Goal: Browse casually

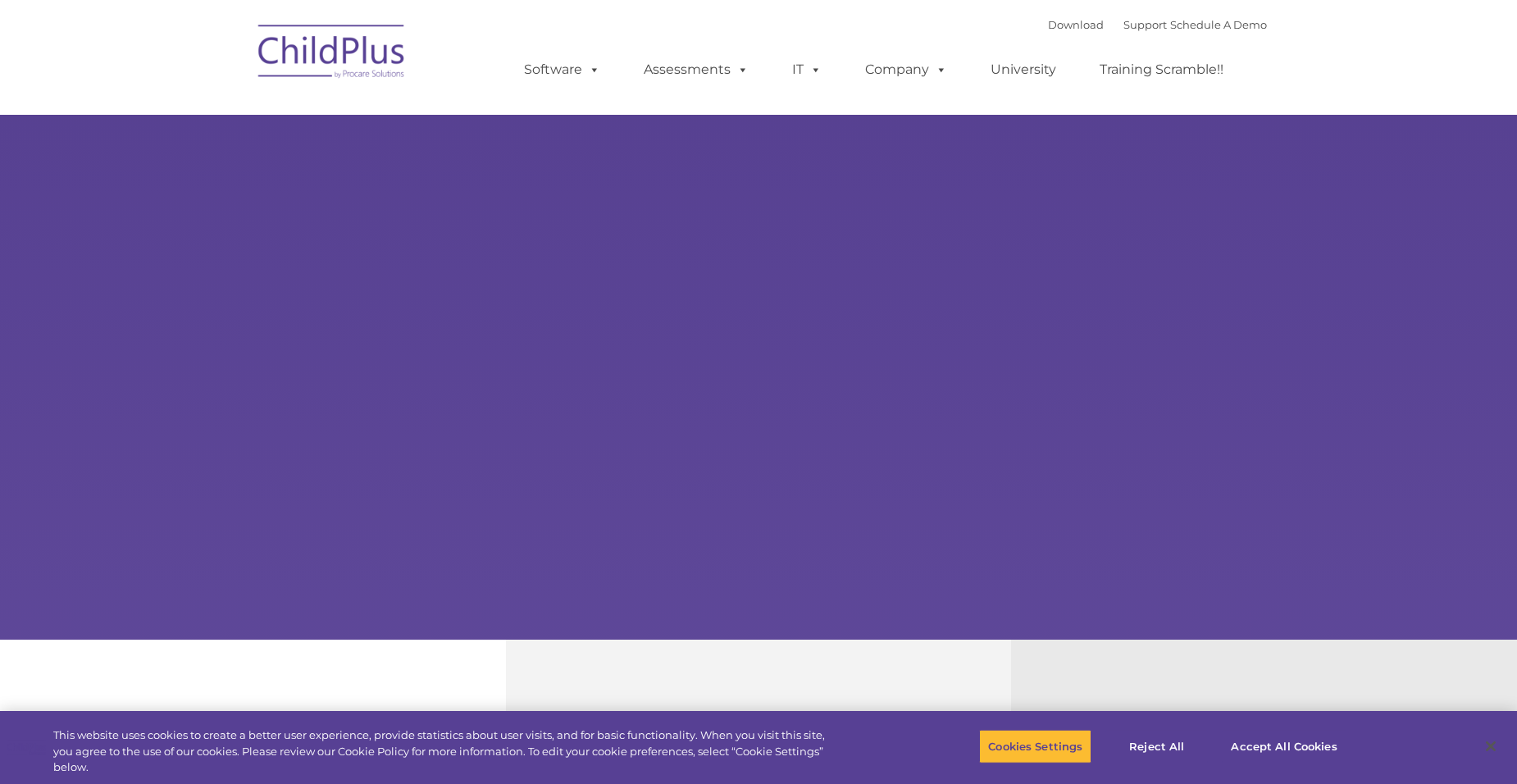
select select "MEDIUM"
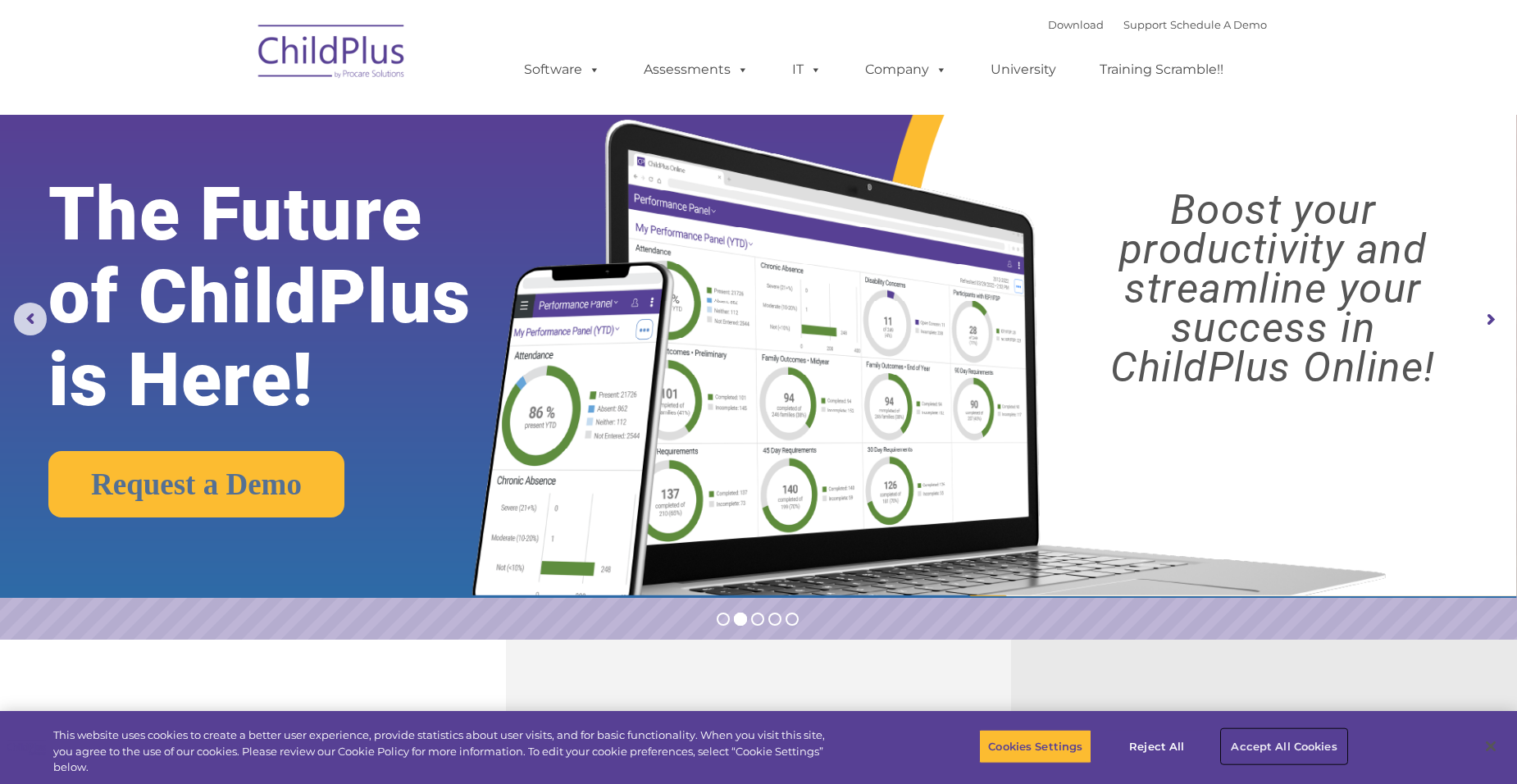
click at [1299, 745] on button "Accept All Cookies" at bounding box center [1284, 746] width 124 height 34
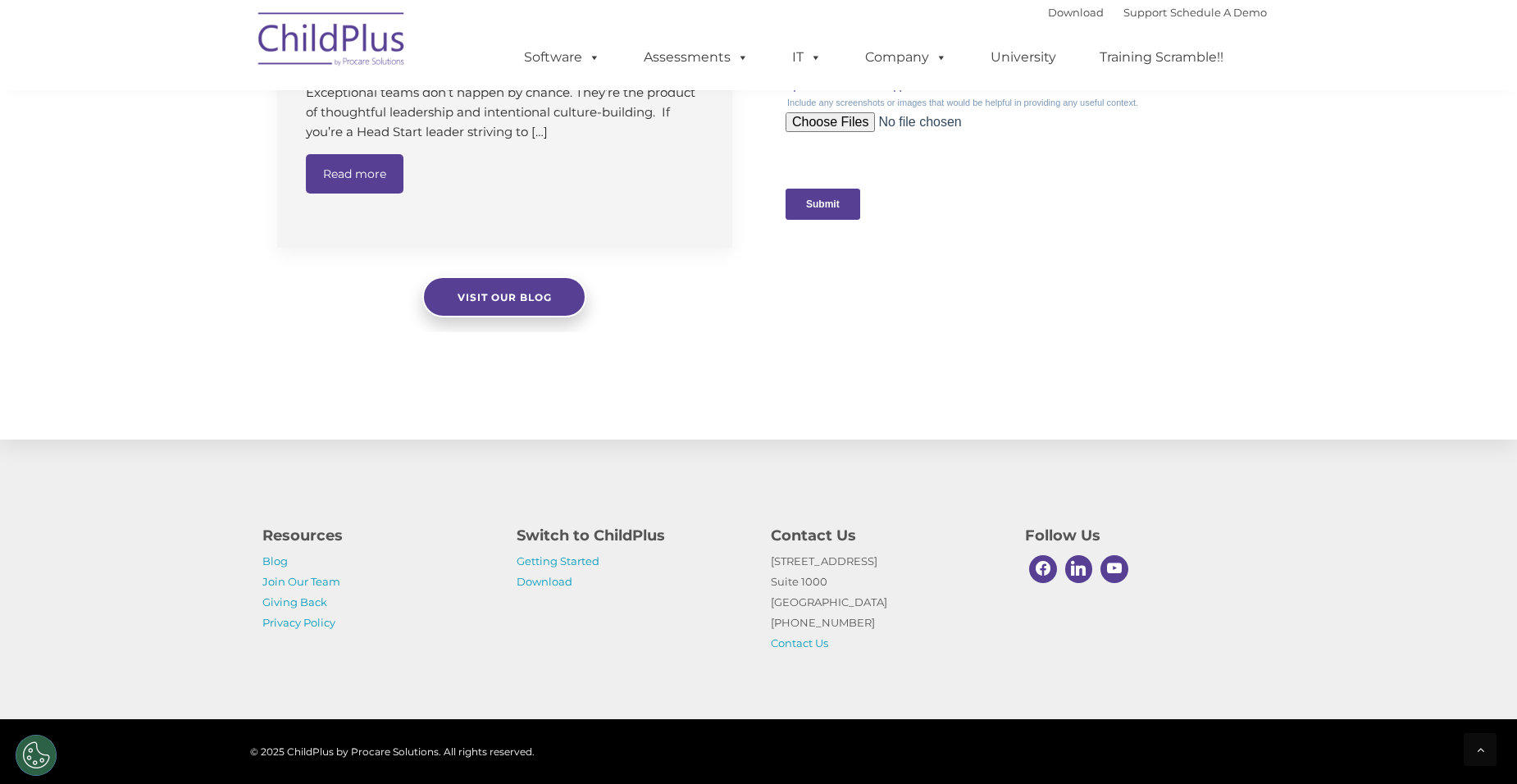
scroll to position [1650, 0]
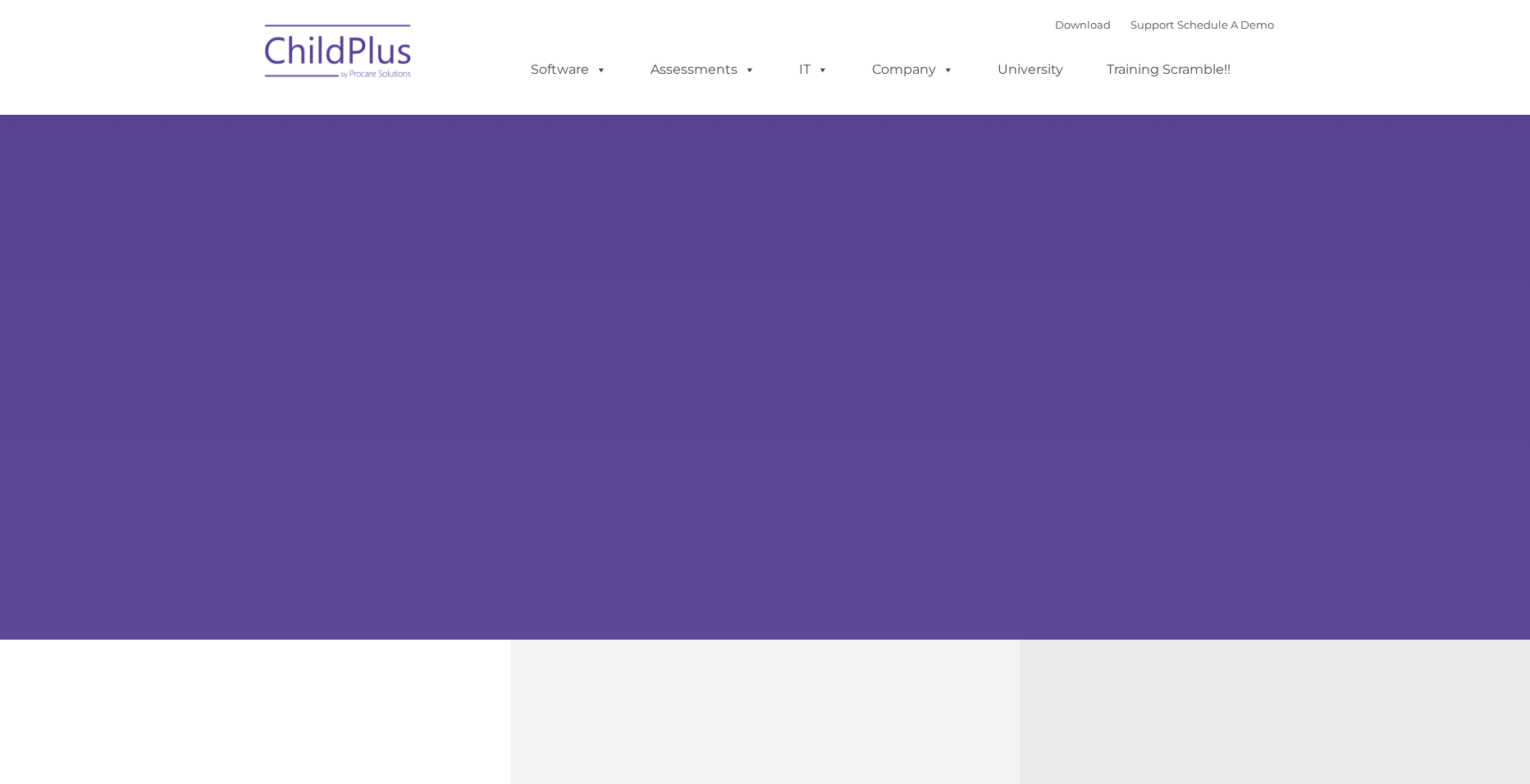
type input ""
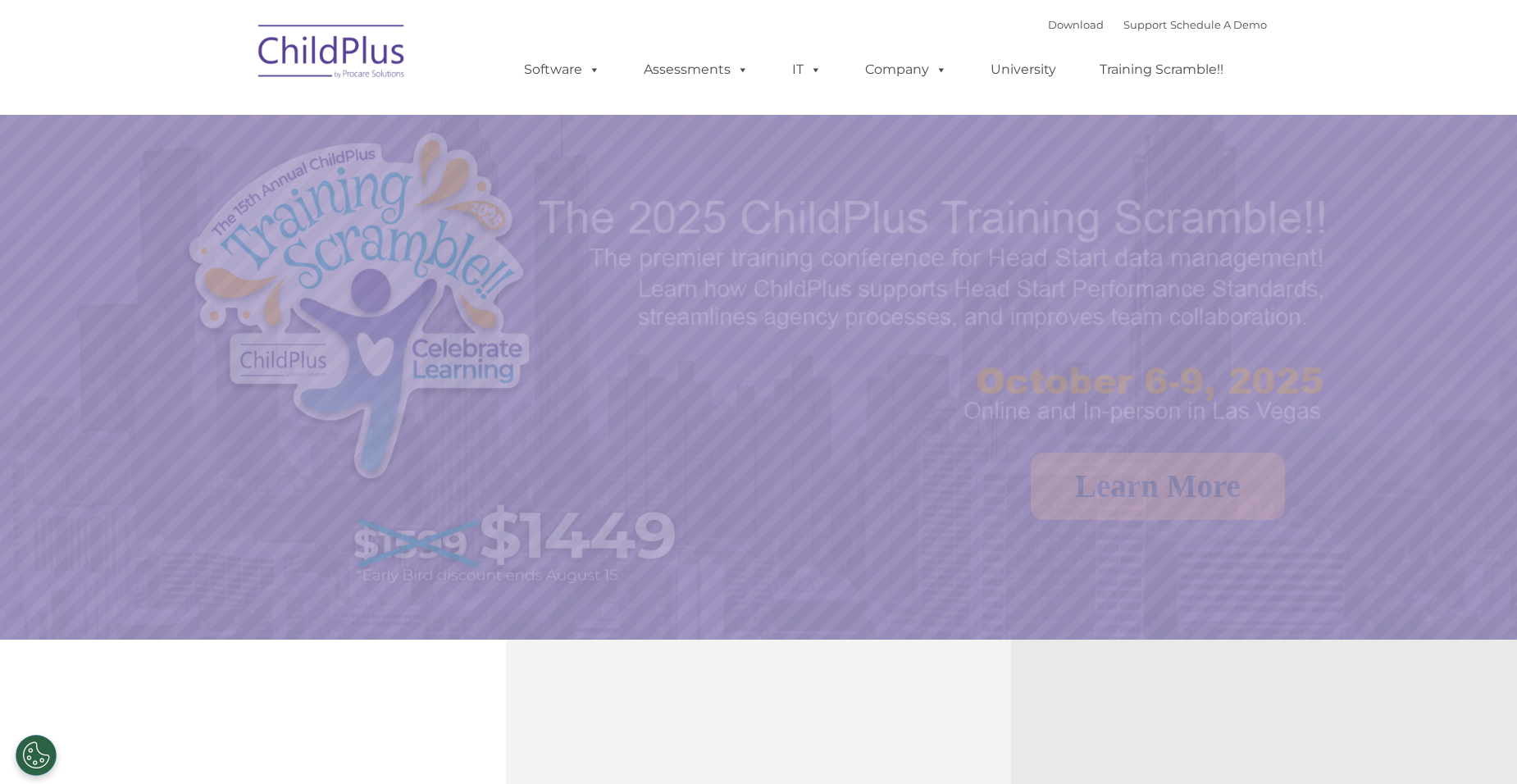
select select "MEDIUM"
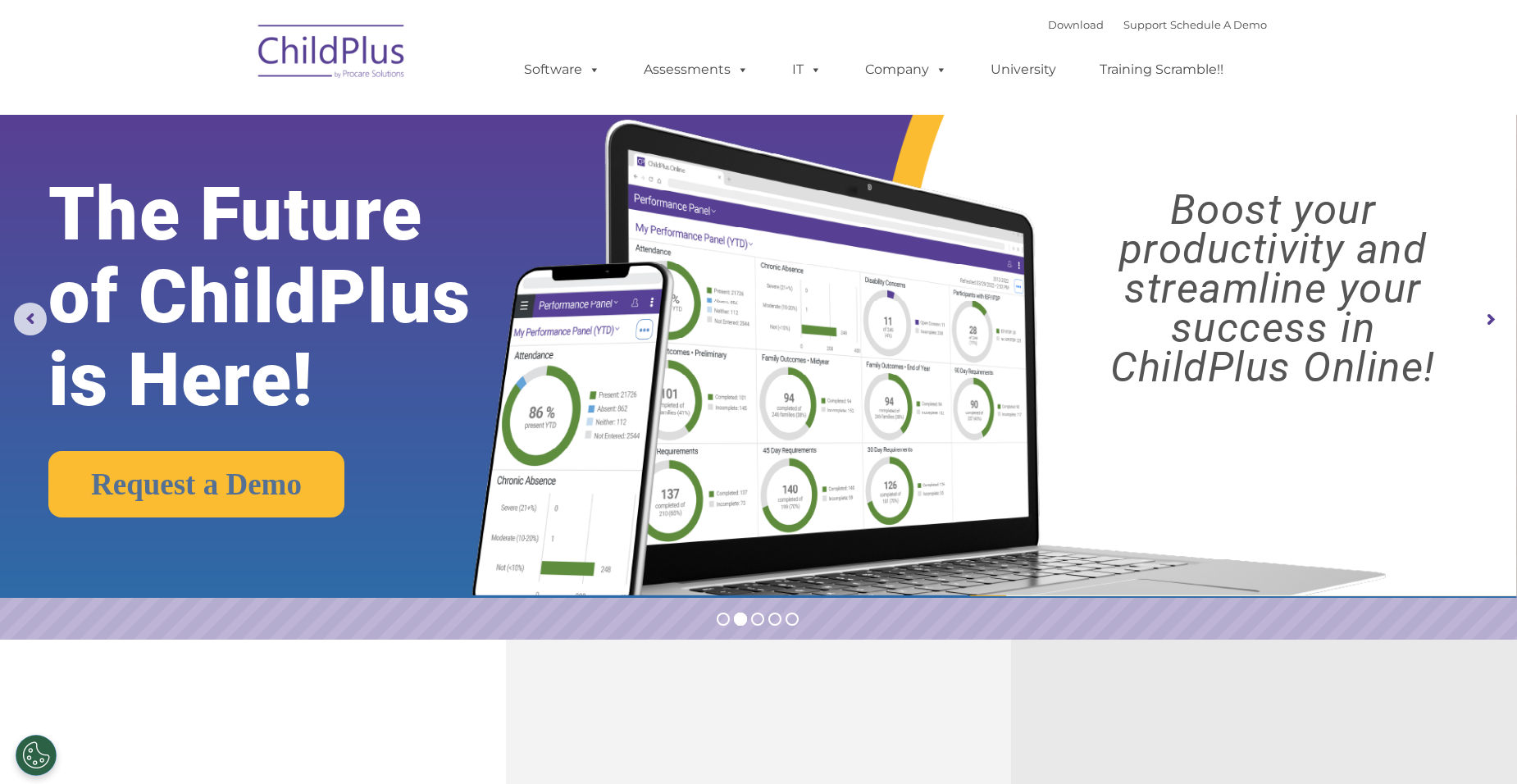
click at [1491, 319] on rs-arrow at bounding box center [1490, 319] width 33 height 33
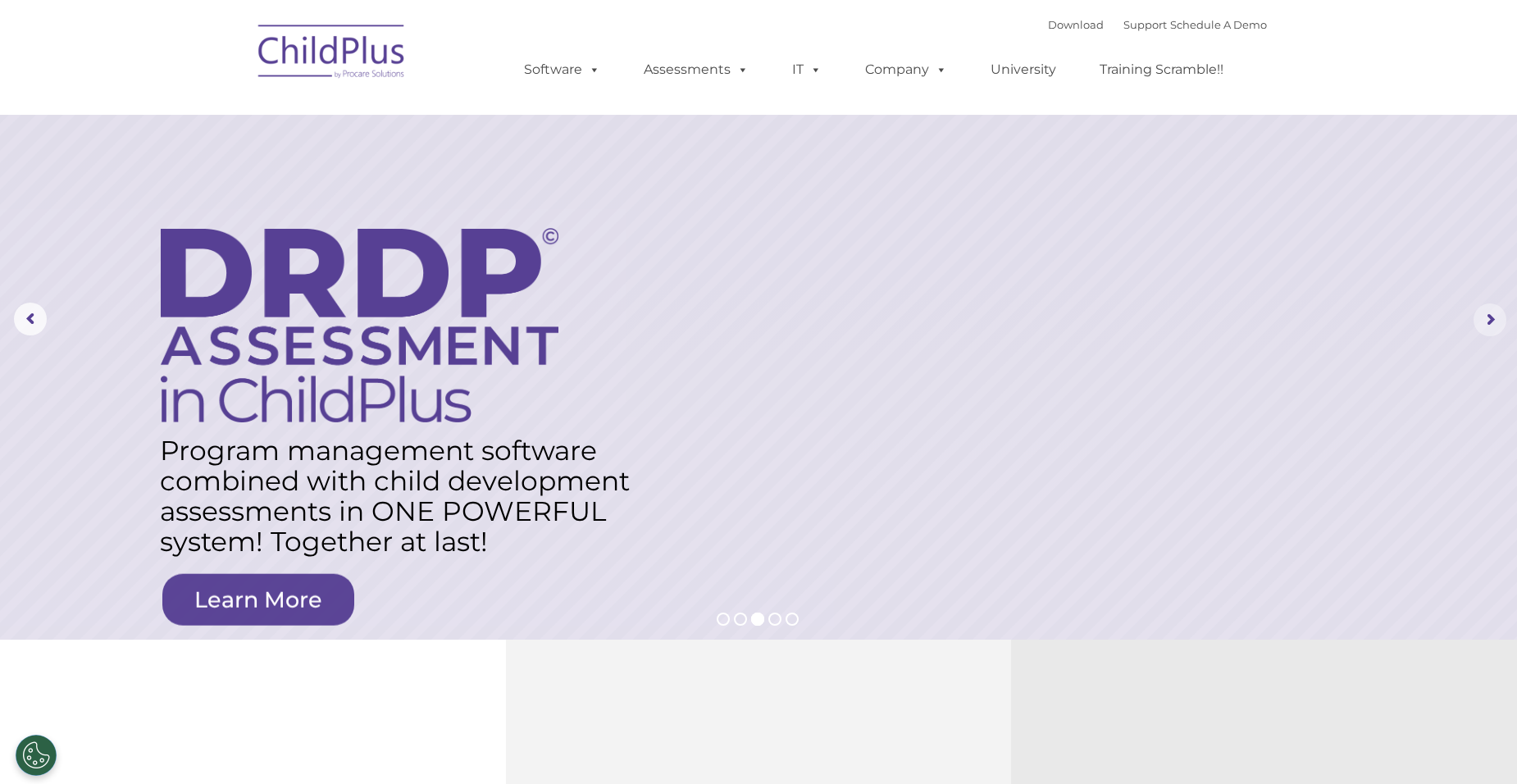
click at [1491, 319] on rs-arrow at bounding box center [1490, 319] width 33 height 33
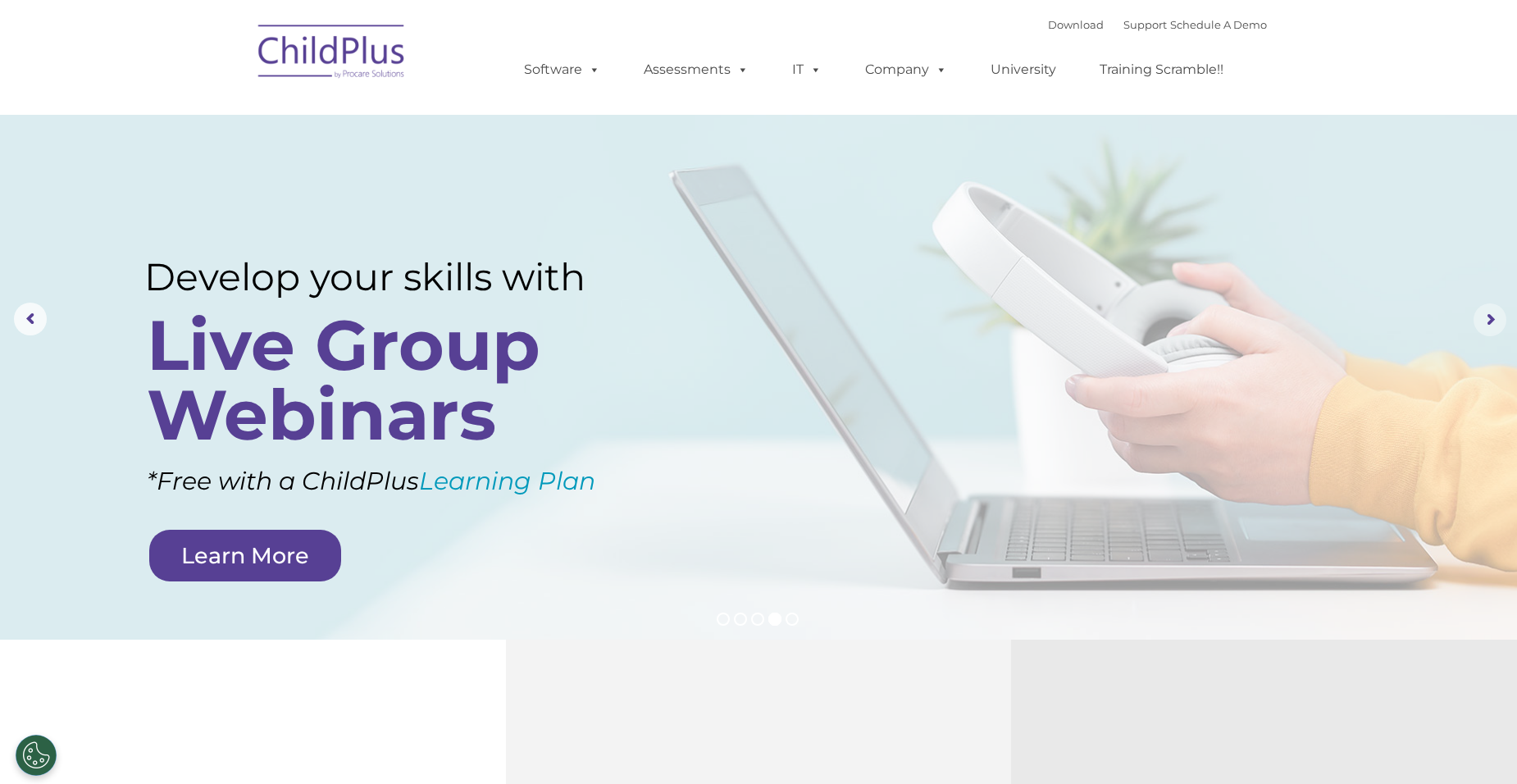
click at [1491, 319] on rs-arrow at bounding box center [1490, 319] width 33 height 33
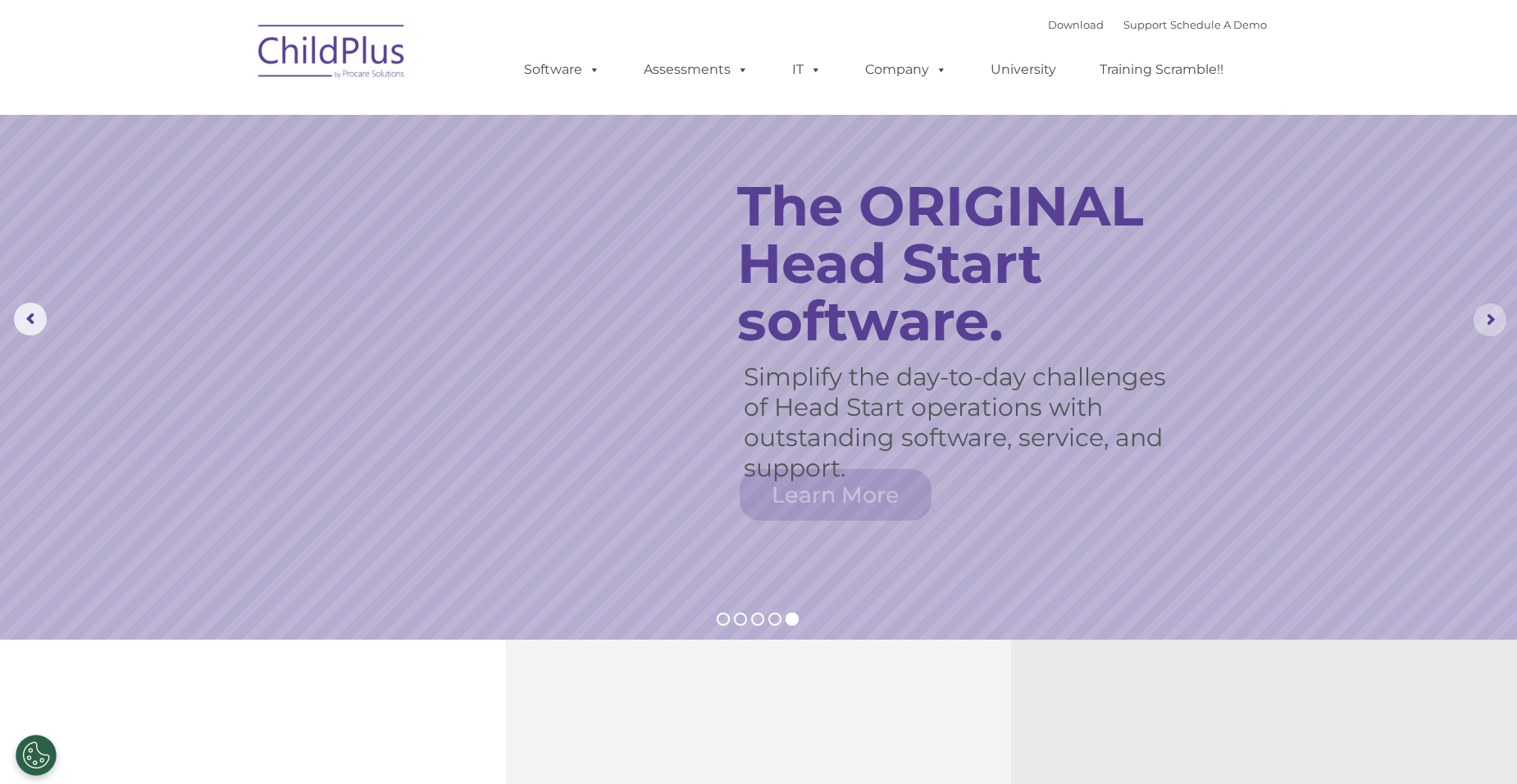
click at [1491, 319] on rs-arrow at bounding box center [1490, 319] width 33 height 33
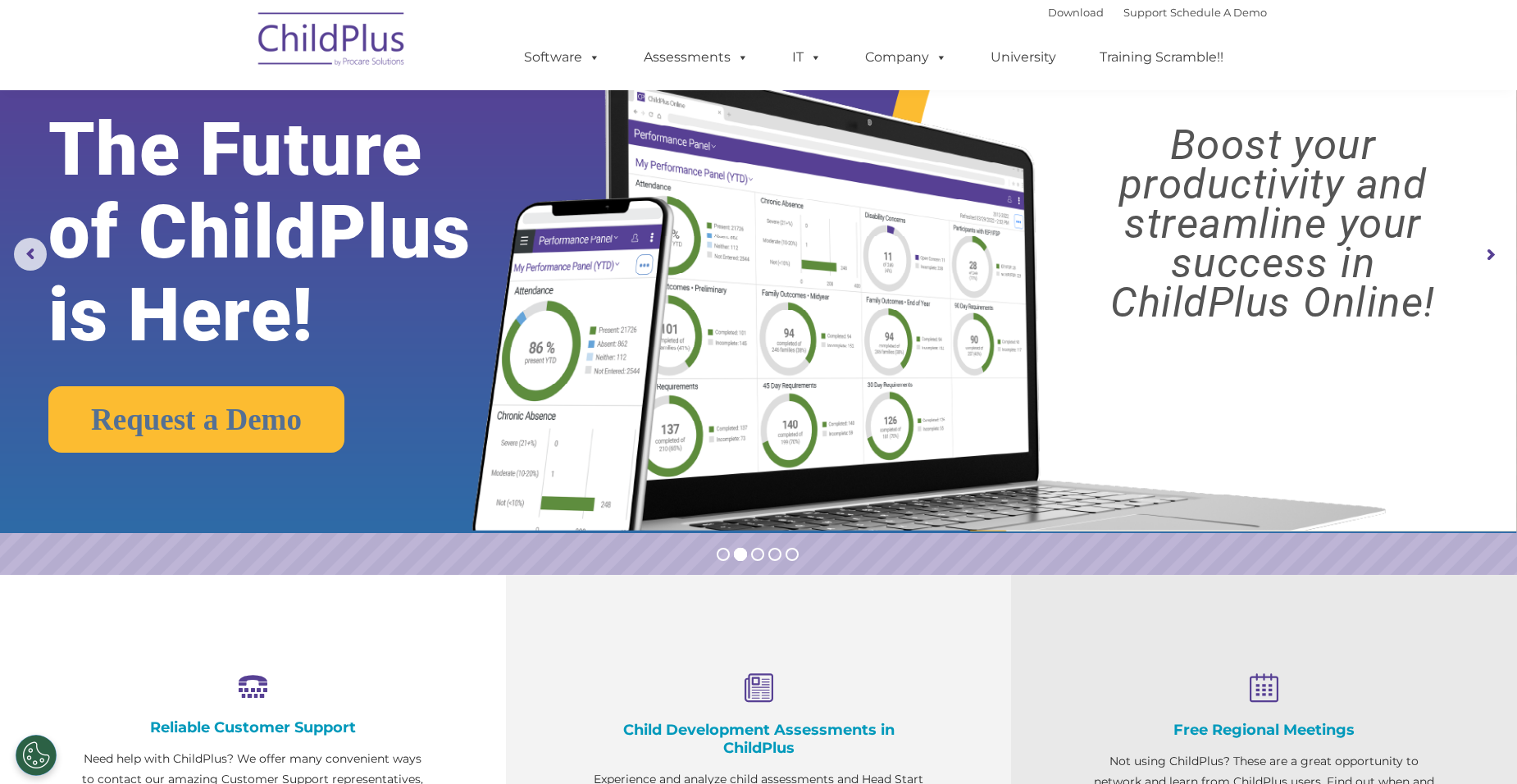
scroll to position [40, 0]
